Goal: Task Accomplishment & Management: Manage account settings

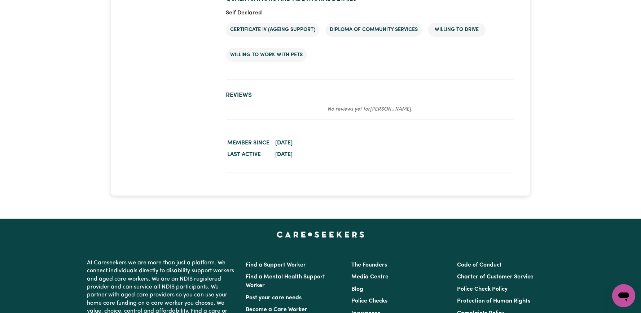
scroll to position [1440, 0]
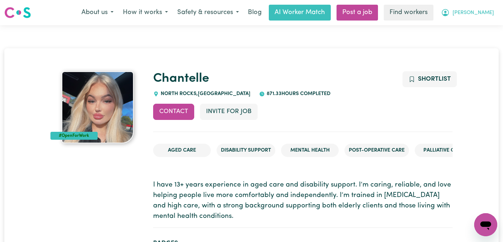
click at [449, 15] on icon "My Account" at bounding box center [445, 12] width 7 height 7
click at [462, 44] on link "Logout" at bounding box center [470, 42] width 57 height 14
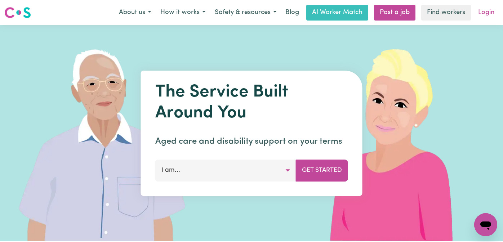
click at [491, 6] on link "Login" at bounding box center [486, 13] width 25 height 16
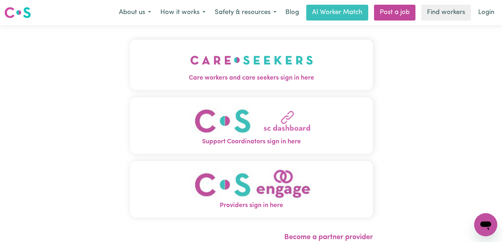
click at [252, 54] on img "Care workers and care seekers sign in here" at bounding box center [251, 60] width 123 height 27
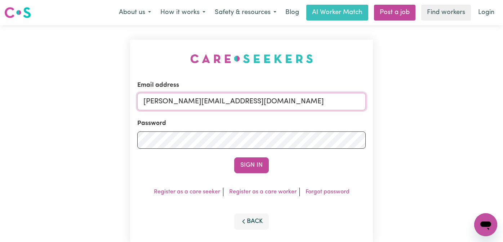
click at [299, 102] on input "annie@careseekers.com.au" at bounding box center [251, 101] width 229 height 17
drag, startPoint x: 322, startPoint y: 102, endPoint x: 181, endPoint y: 101, distance: 141.0
click at [181, 101] on input "superuser~AaronLynch@careseekers.com.au" at bounding box center [251, 101] width 229 height 17
type input "superuser~XavierCF@careseekers.com.au"
click at [234, 158] on button "Sign In" at bounding box center [251, 166] width 35 height 16
